Goal: Task Accomplishment & Management: Use online tool/utility

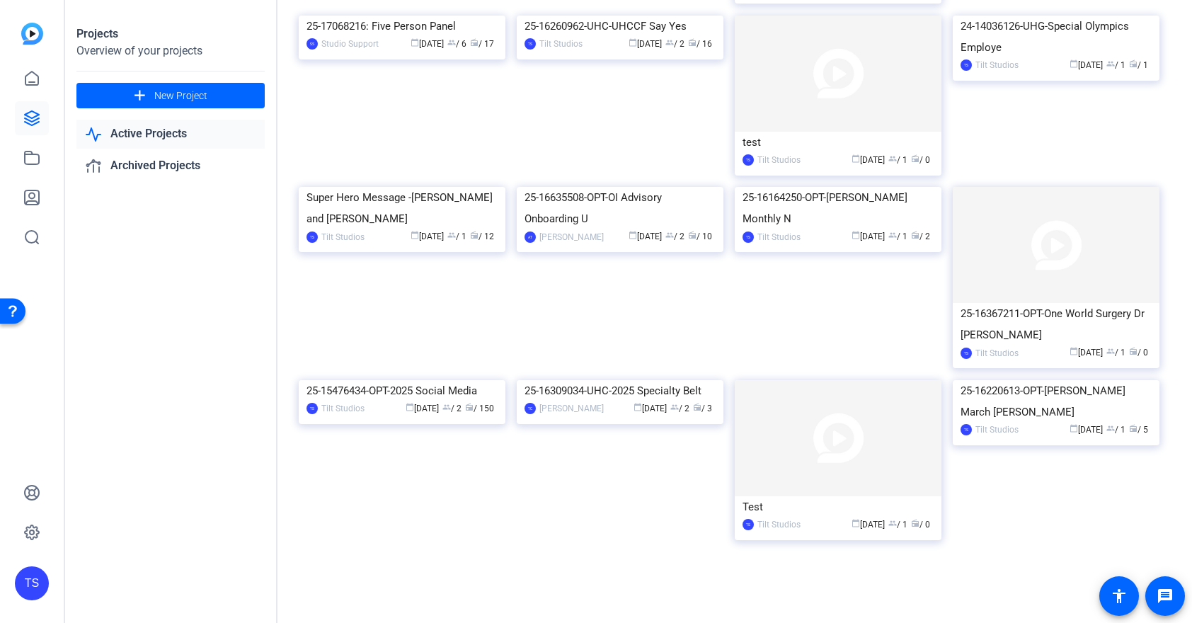
scroll to position [1801, 0]
click at [428, 380] on img at bounding box center [402, 380] width 207 height 0
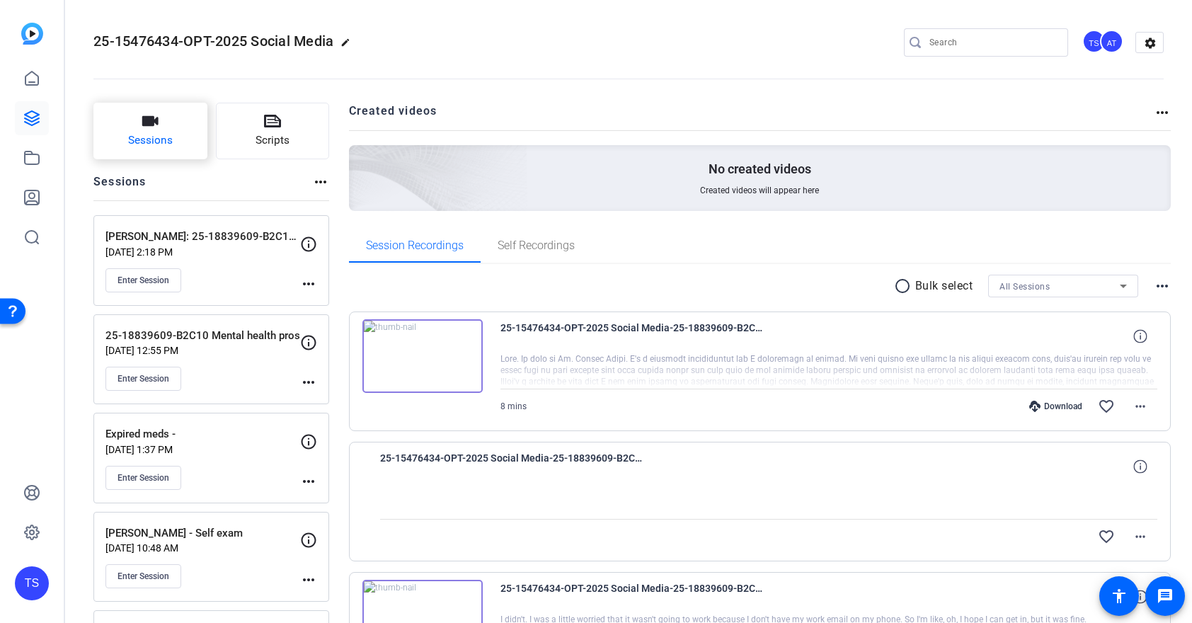
click at [155, 137] on span "Sessions" at bounding box center [150, 140] width 45 height 16
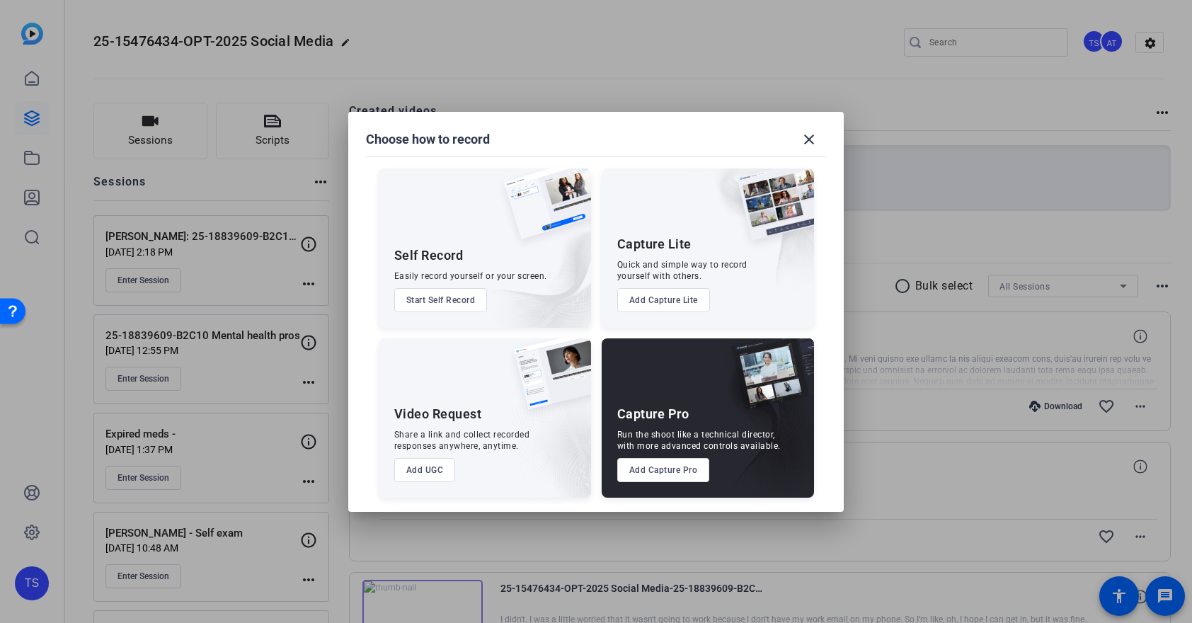
click at [654, 467] on button "Add Capture Pro" at bounding box center [663, 470] width 93 height 24
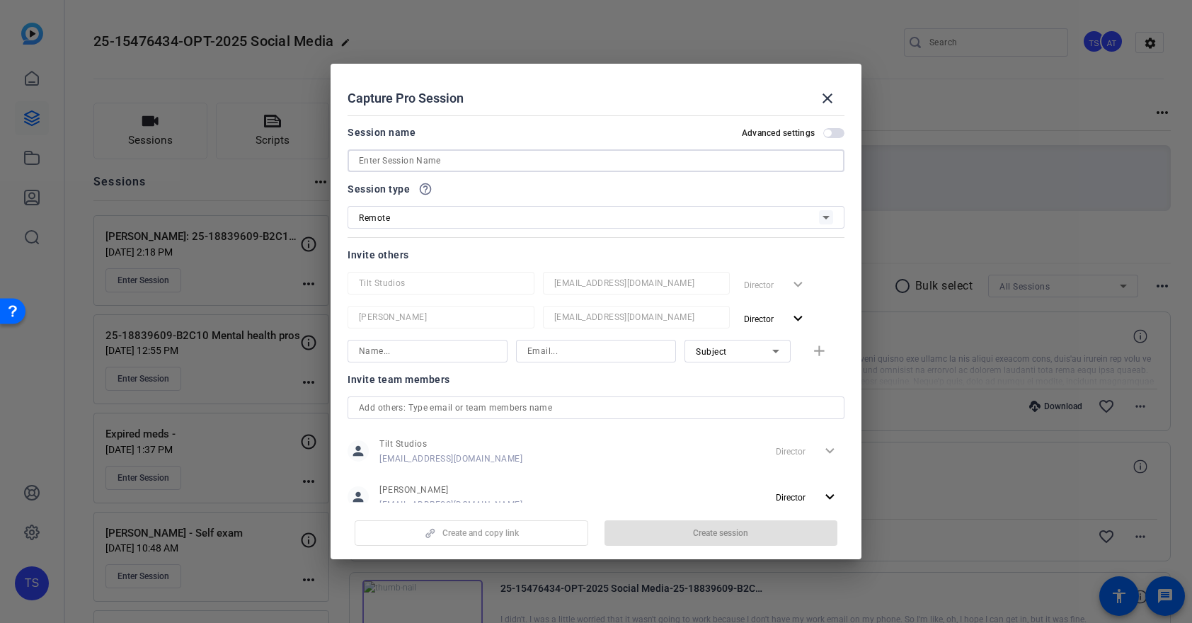
click at [387, 162] on input at bounding box center [596, 160] width 474 height 17
paste input "25-18839609-B2C10 Urgent Care v ER"
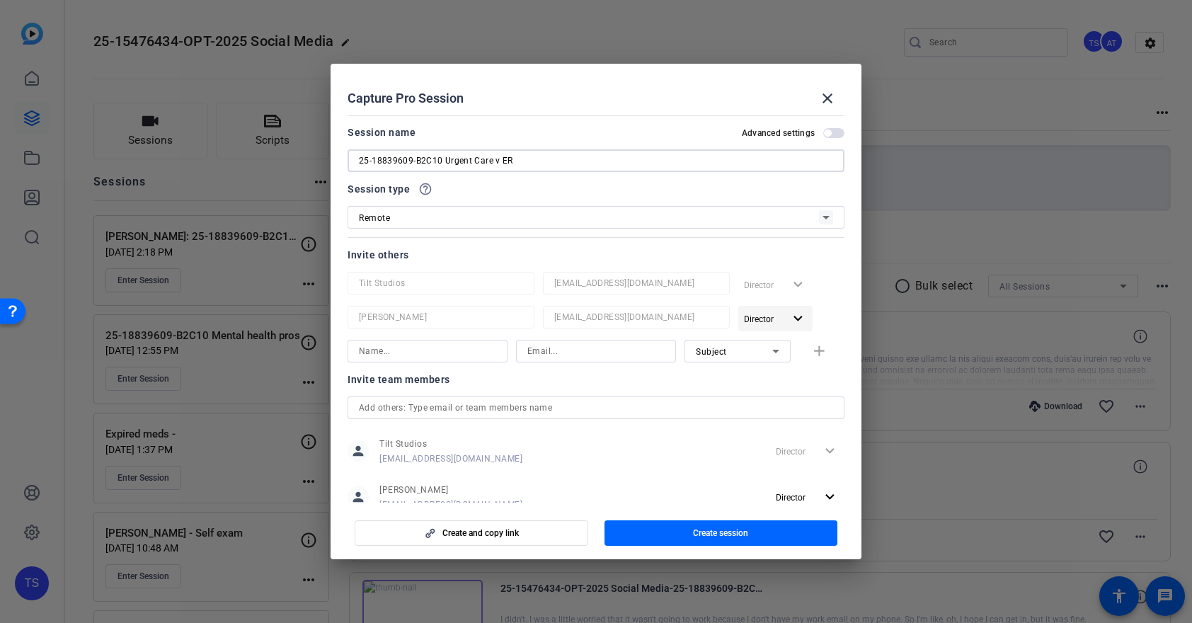
type input "25-18839609-B2C10 Urgent Care v ER"
click at [800, 316] on mat-icon "expand_more" at bounding box center [798, 319] width 18 height 18
click at [785, 371] on span "Remove User" at bounding box center [776, 373] width 52 height 10
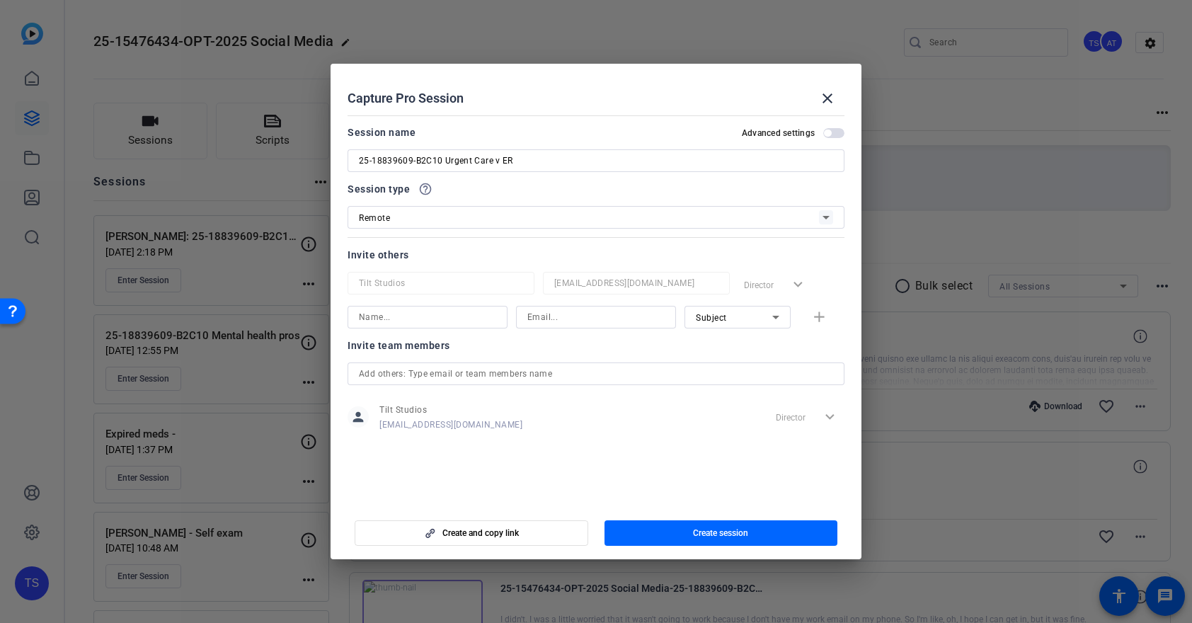
click at [746, 530] on span "Create session" at bounding box center [720, 532] width 55 height 11
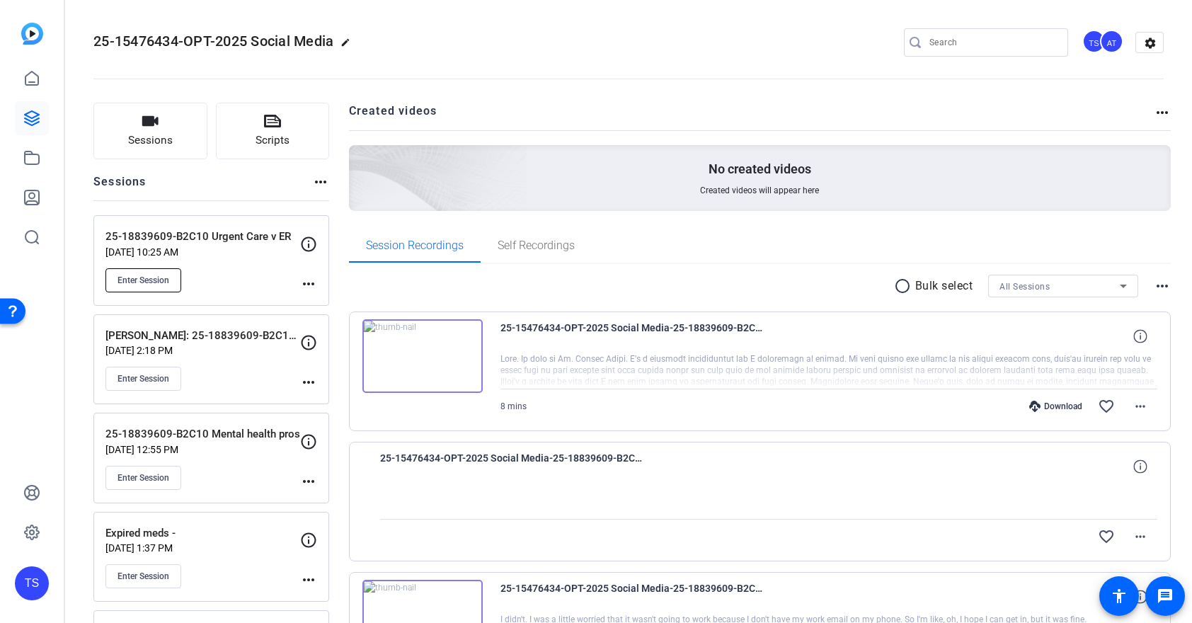
click at [159, 275] on span "Enter Session" at bounding box center [143, 280] width 52 height 11
click at [313, 283] on mat-icon "more_horiz" at bounding box center [308, 283] width 17 height 17
click at [333, 306] on span "Edit Session" at bounding box center [343, 304] width 64 height 17
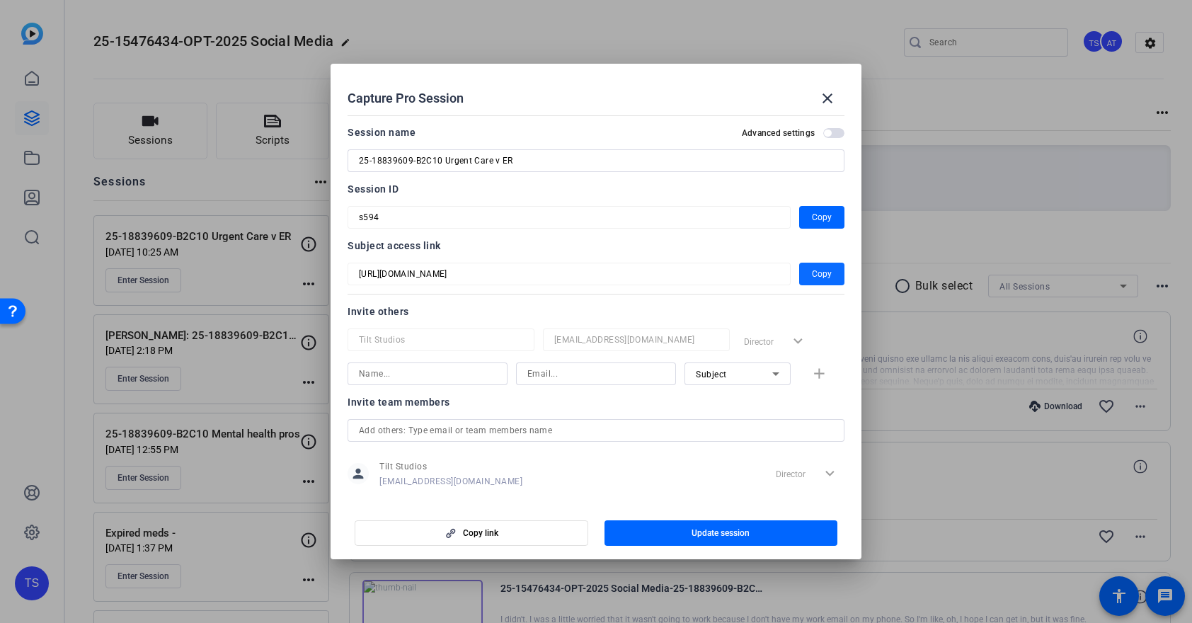
click at [821, 276] on span "Copy" at bounding box center [822, 273] width 20 height 17
click at [814, 222] on span "Copy" at bounding box center [822, 217] width 20 height 17
